Goal: Task Accomplishment & Management: Manage account settings

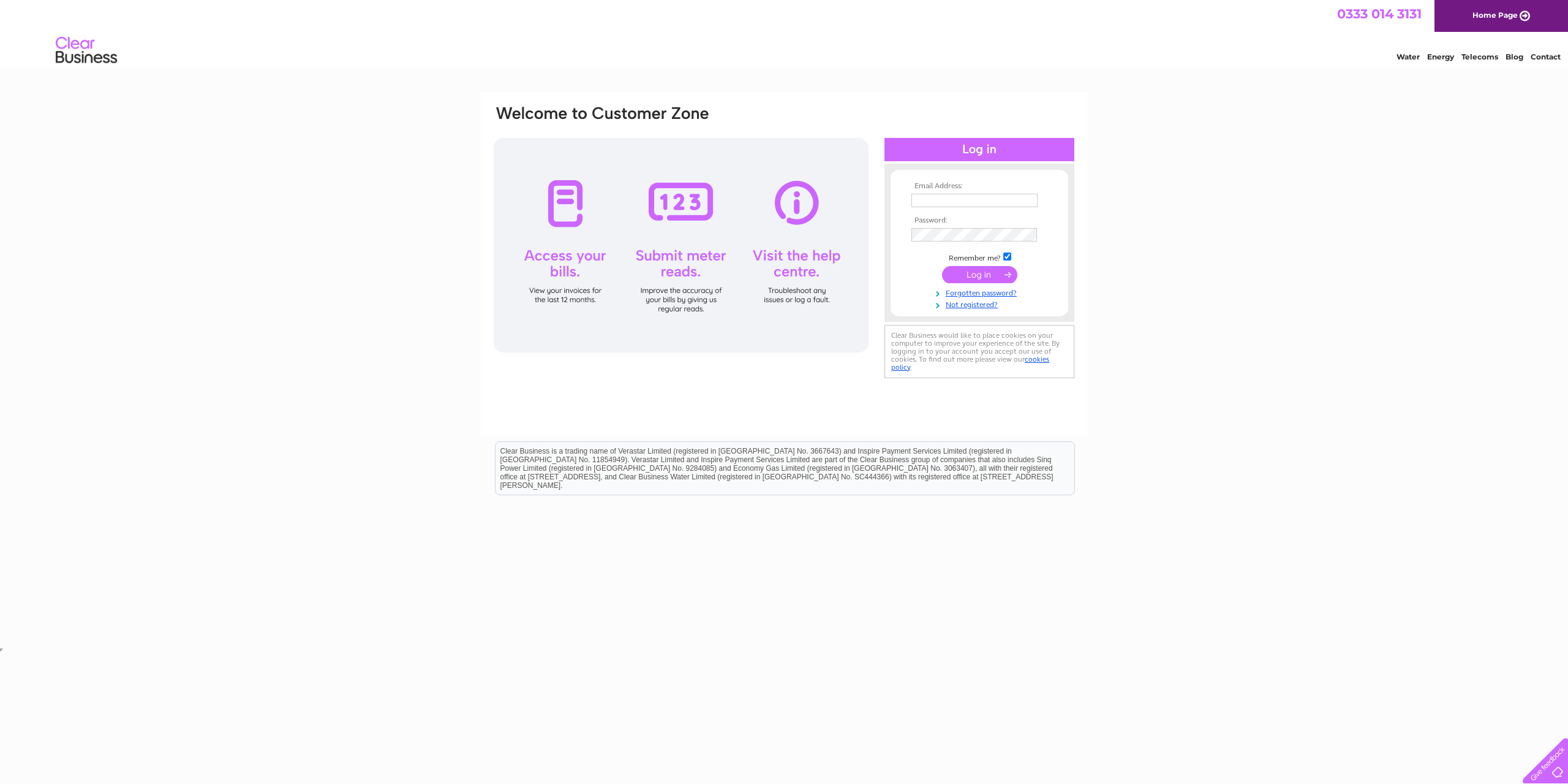
click at [0, 654] on nordpass-portal at bounding box center [0, 654] width 0 height 0
type input "[PERSON_NAME][EMAIL_ADDRESS][DOMAIN_NAME]"
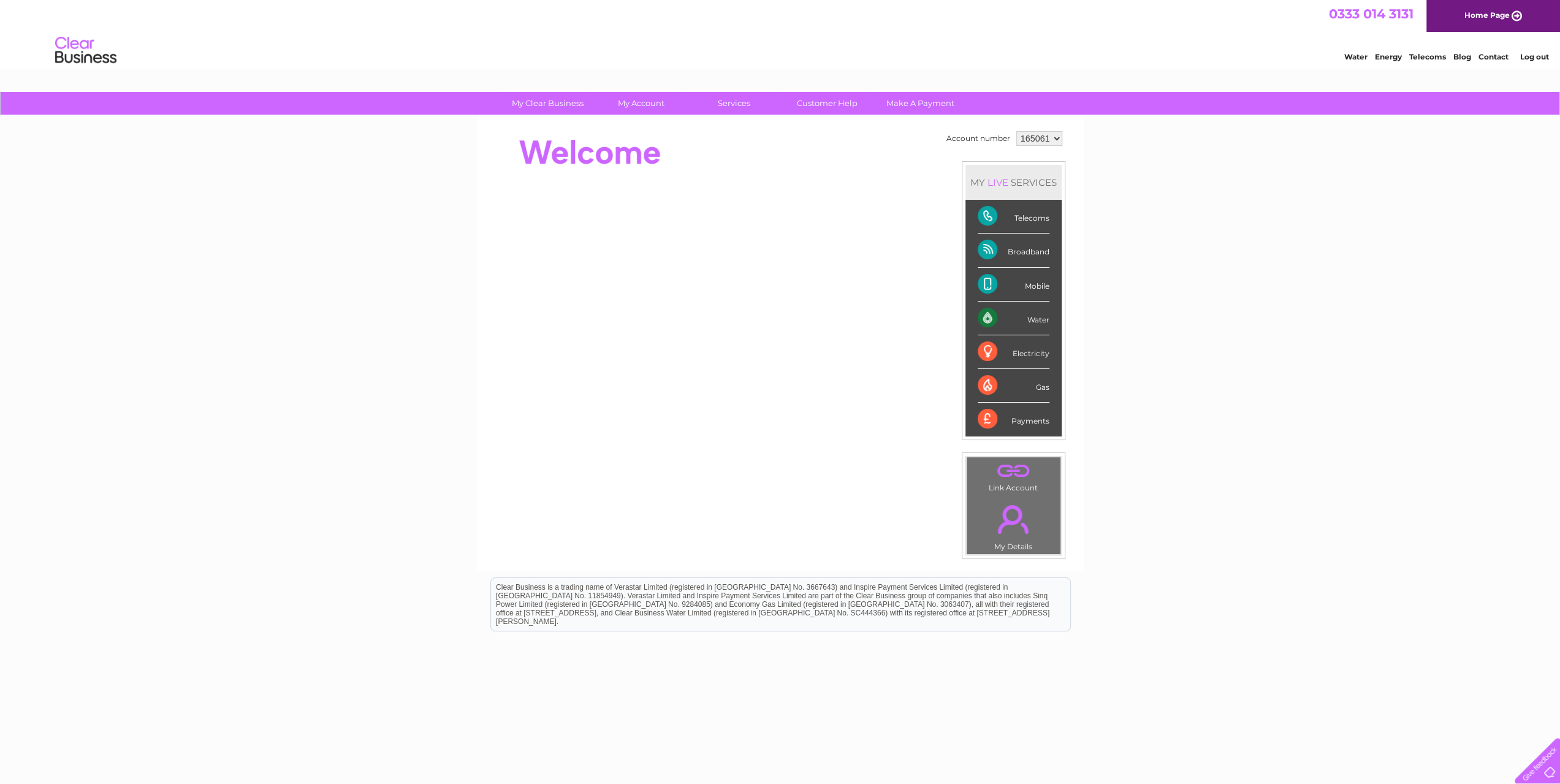
click at [1534, 61] on link "Log out" at bounding box center [1534, 57] width 29 height 9
